Goal: Navigation & Orientation: Find specific page/section

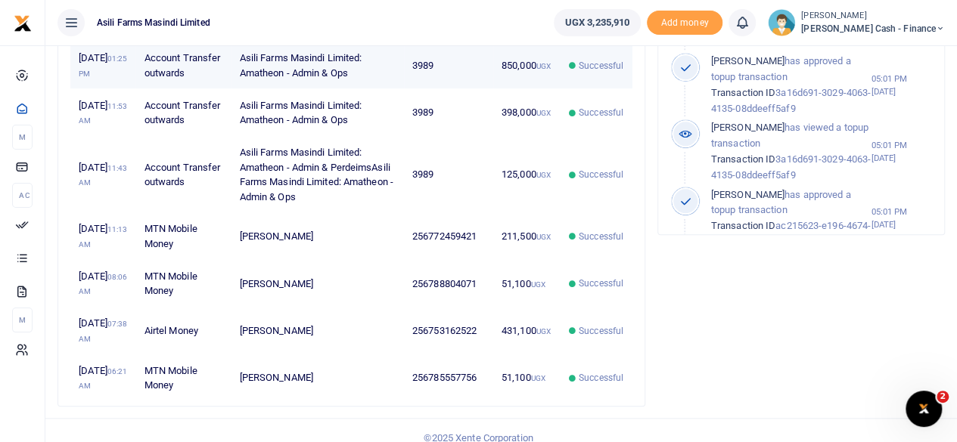
scroll to position [535, 0]
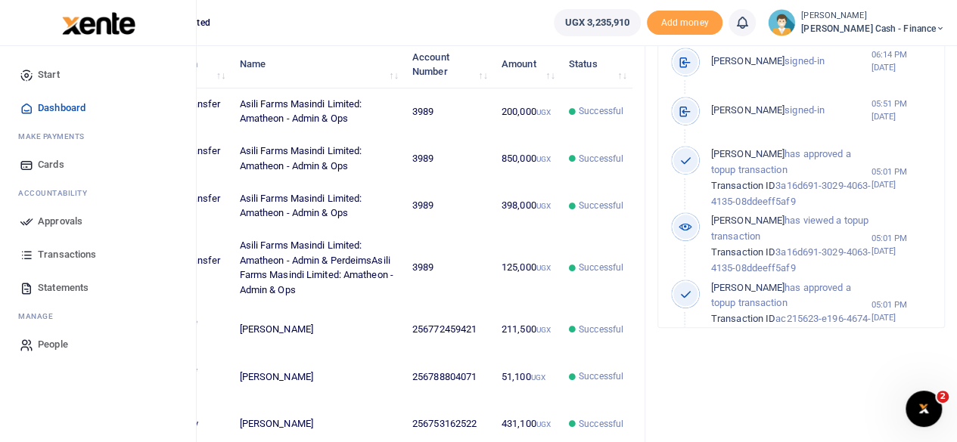
click at [56, 252] on span "Transactions" at bounding box center [67, 254] width 58 height 15
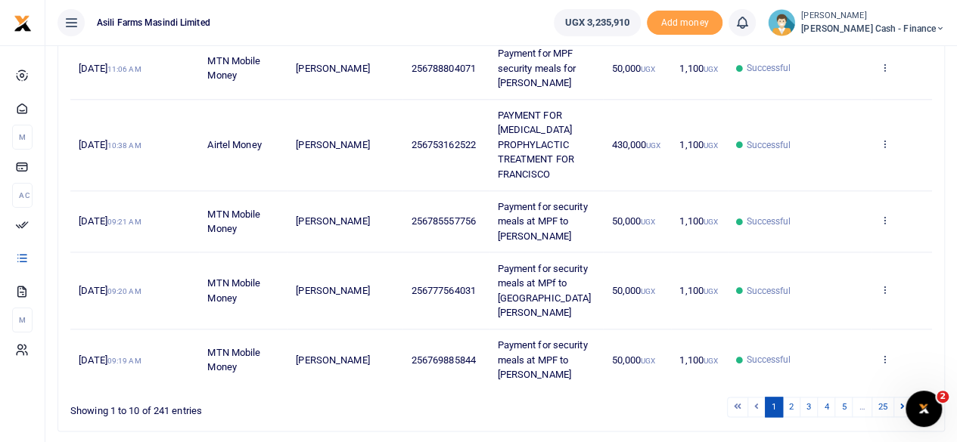
scroll to position [735, 0]
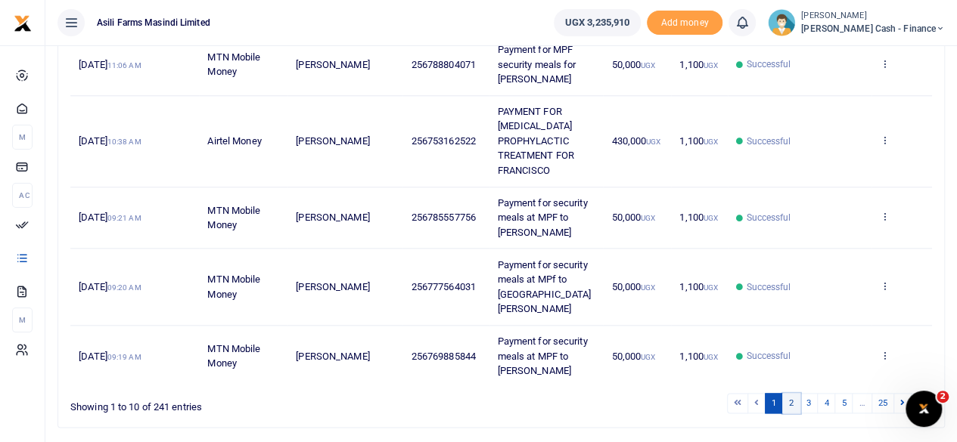
click at [794, 393] on link "2" at bounding box center [791, 403] width 18 height 20
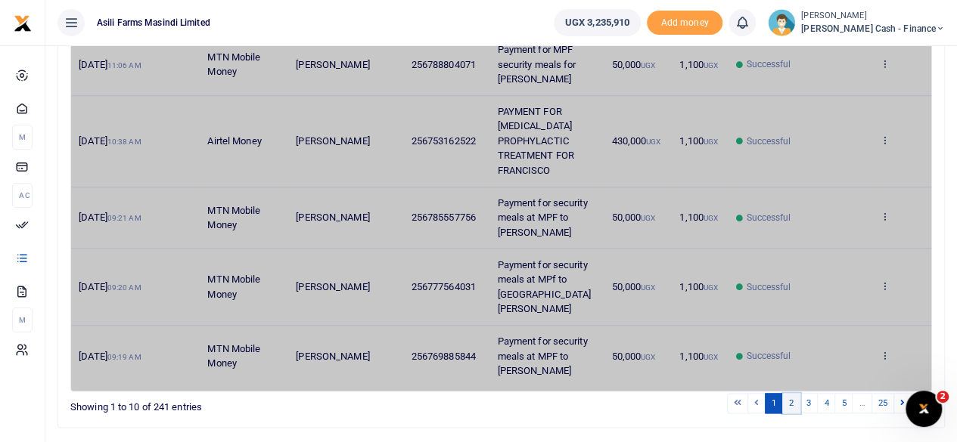
click at [793, 393] on link "2" at bounding box center [791, 403] width 18 height 20
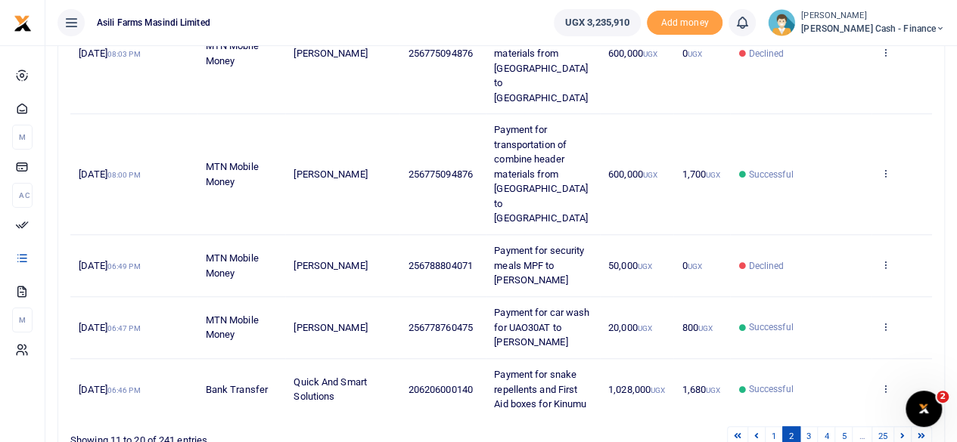
scroll to position [588, 0]
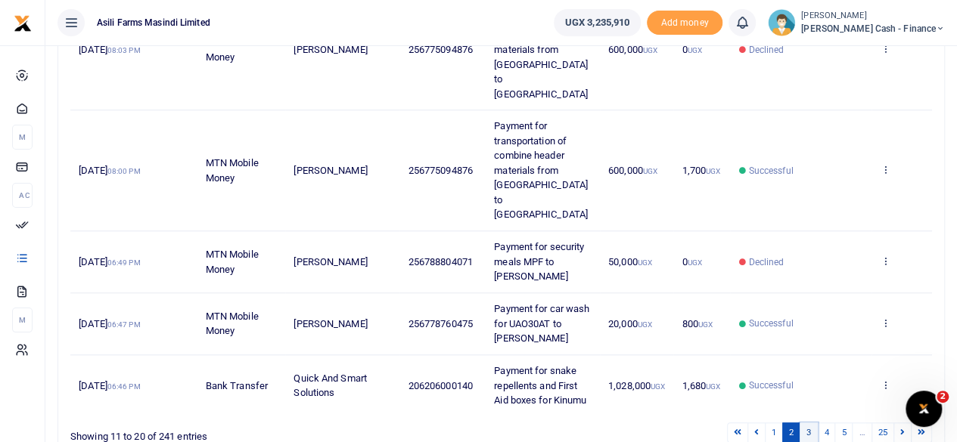
click at [809, 423] on link "3" at bounding box center [808, 433] width 18 height 20
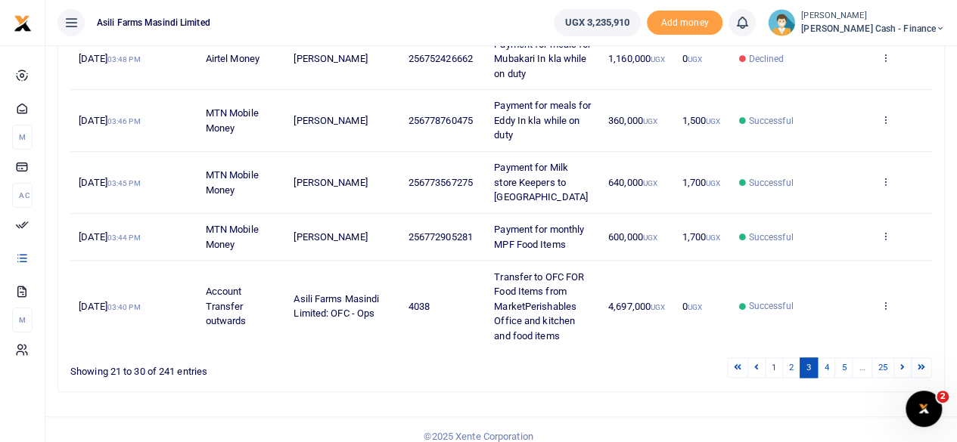
scroll to position [602, 0]
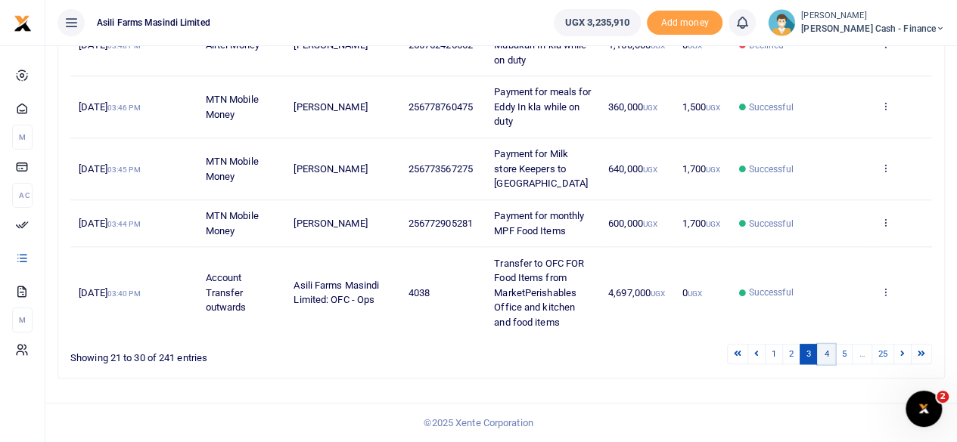
click at [831, 353] on link "4" at bounding box center [826, 354] width 18 height 20
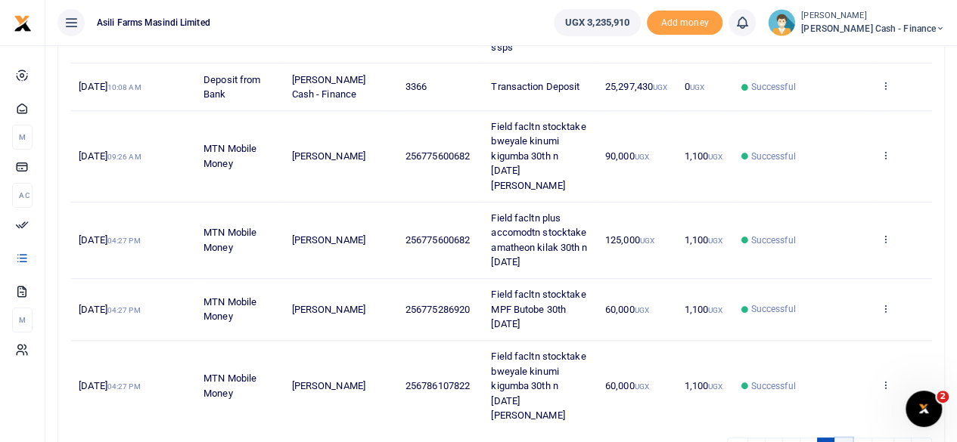
click at [845, 438] on link "5" at bounding box center [843, 448] width 18 height 20
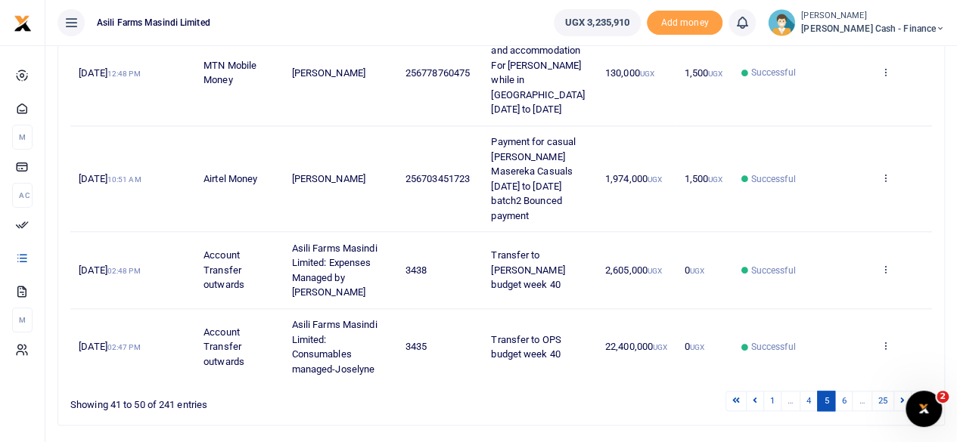
scroll to position [735, 0]
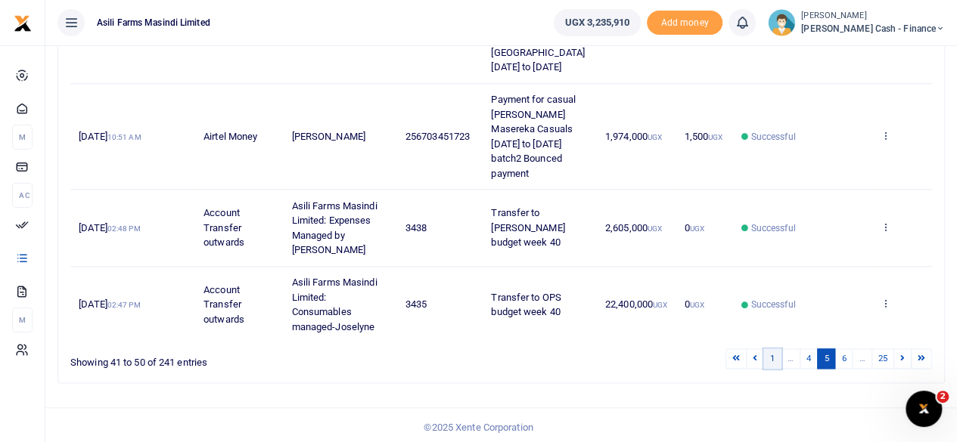
click at [774, 358] on link "1" at bounding box center [772, 359] width 18 height 20
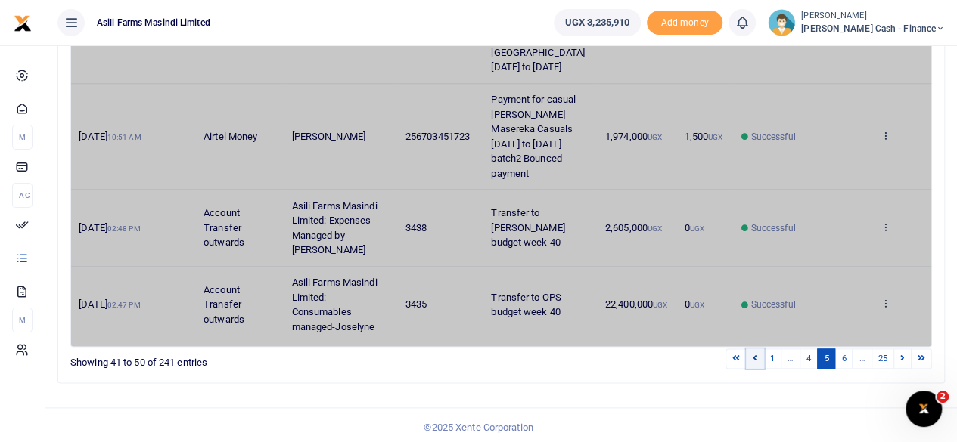
click at [757, 356] on icon at bounding box center [754, 358] width 5 height 8
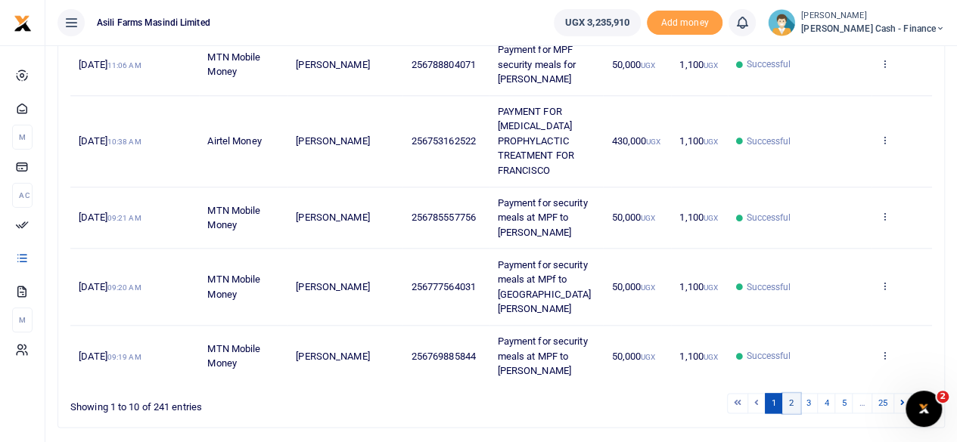
click at [792, 393] on link "2" at bounding box center [791, 403] width 18 height 20
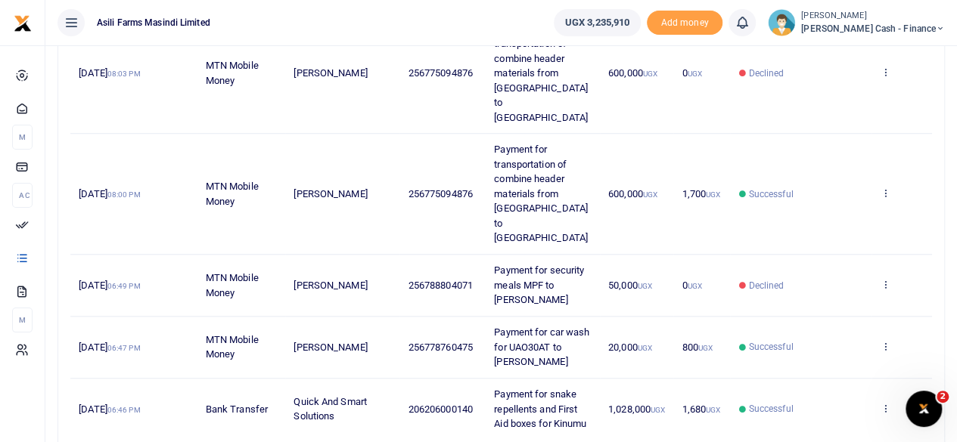
scroll to position [588, 0]
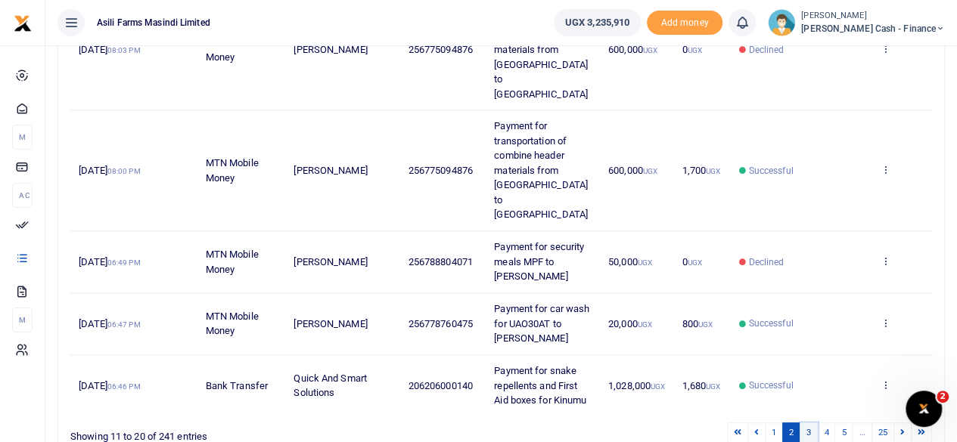
click at [812, 423] on link "3" at bounding box center [808, 433] width 18 height 20
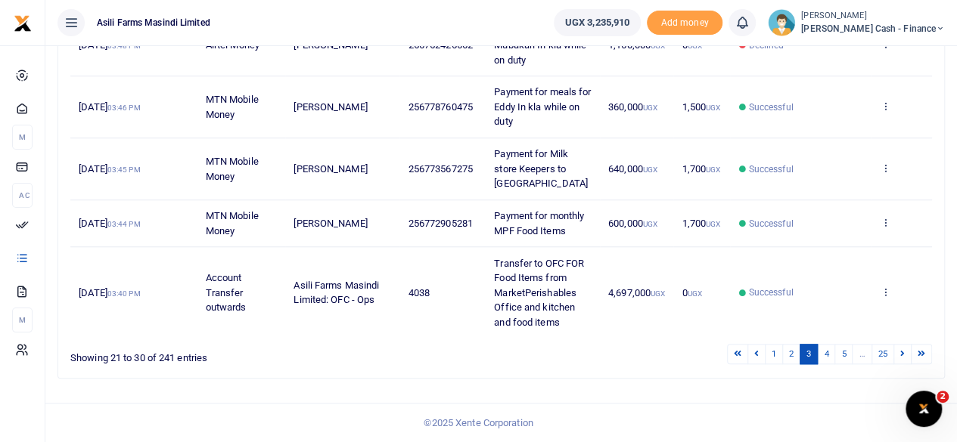
scroll to position [602, 0]
click at [829, 356] on link "4" at bounding box center [826, 354] width 18 height 20
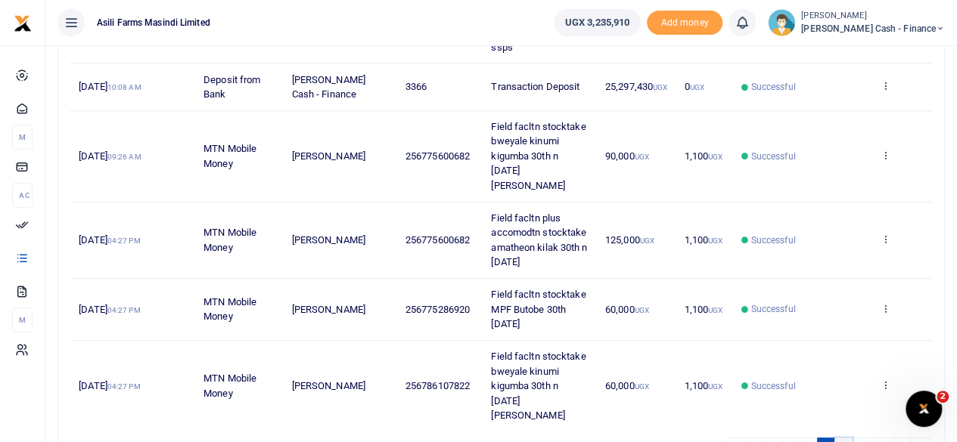
click at [846, 438] on link "5" at bounding box center [843, 448] width 18 height 20
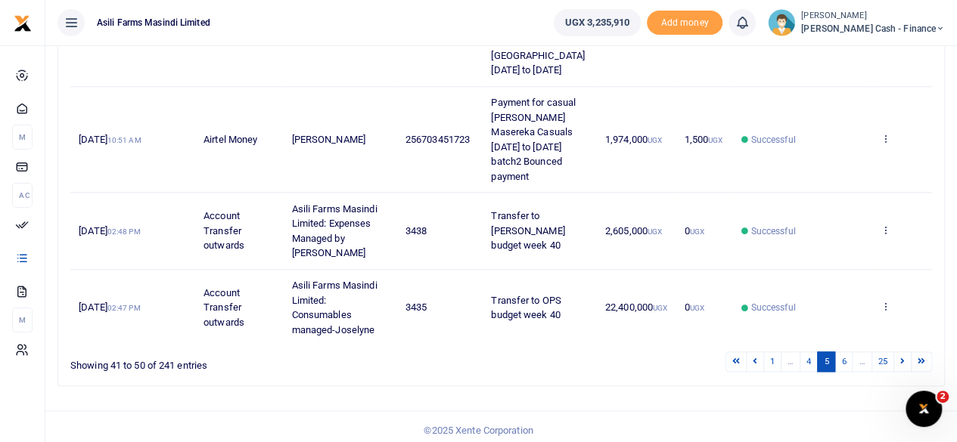
scroll to position [735, 0]
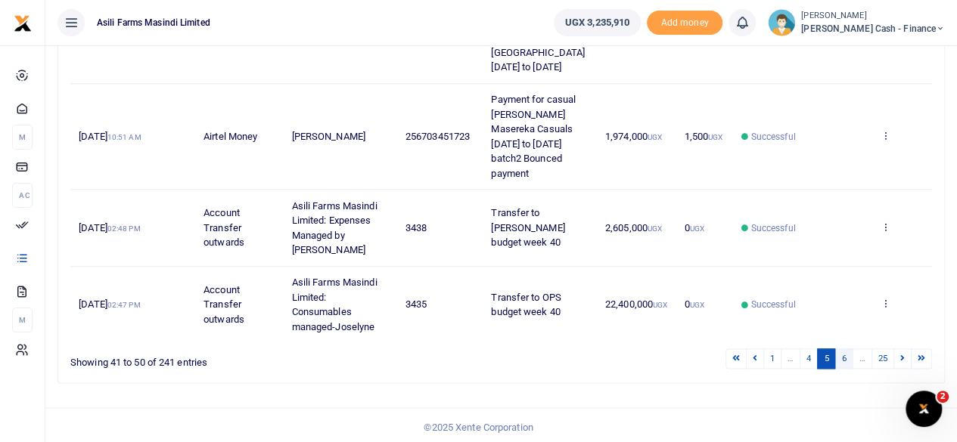
click at [842, 359] on link "6" at bounding box center [843, 359] width 18 height 20
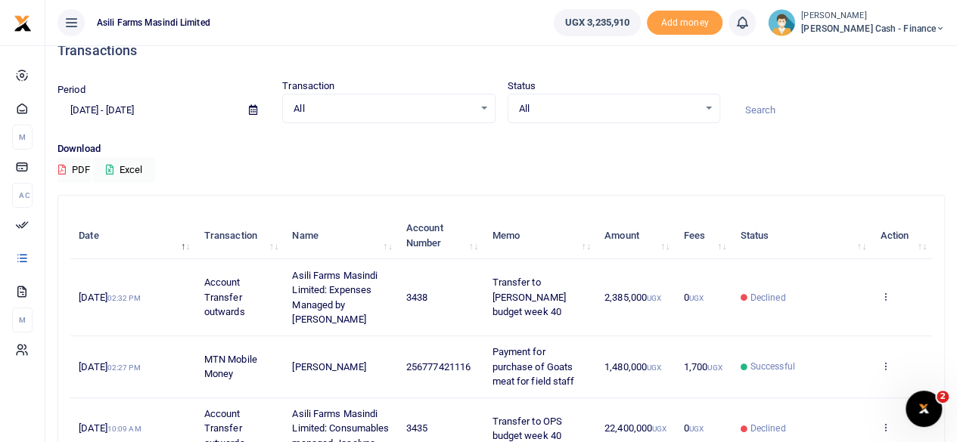
scroll to position [0, 0]
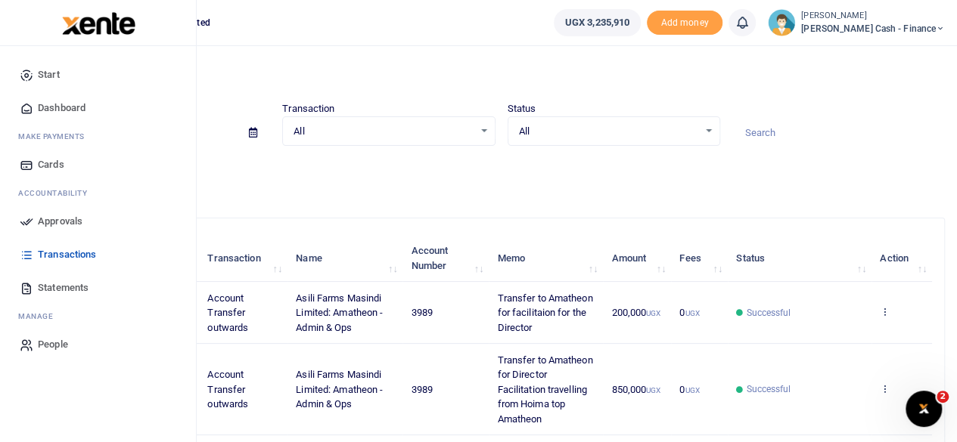
click at [67, 223] on span "Approvals" at bounding box center [60, 221] width 45 height 15
